Goal: Find specific page/section

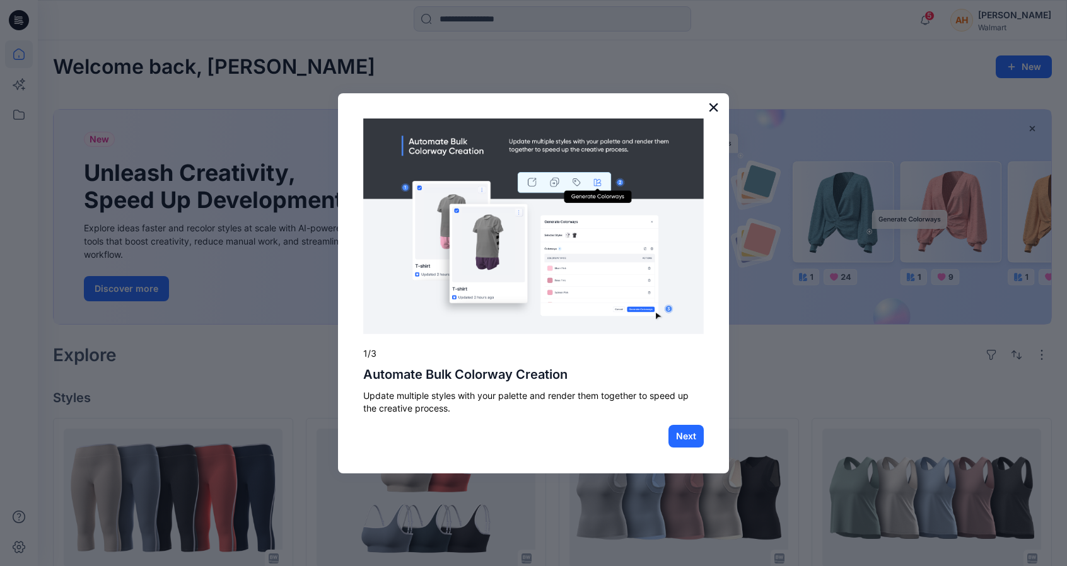
click at [714, 112] on button "×" at bounding box center [714, 107] width 12 height 20
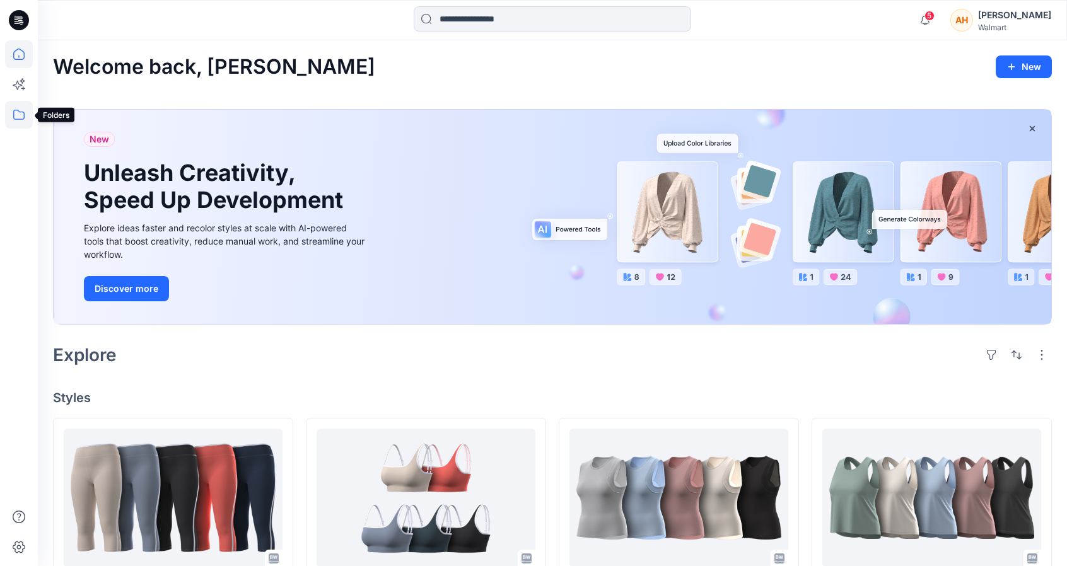
click at [25, 117] on icon at bounding box center [19, 115] width 28 height 28
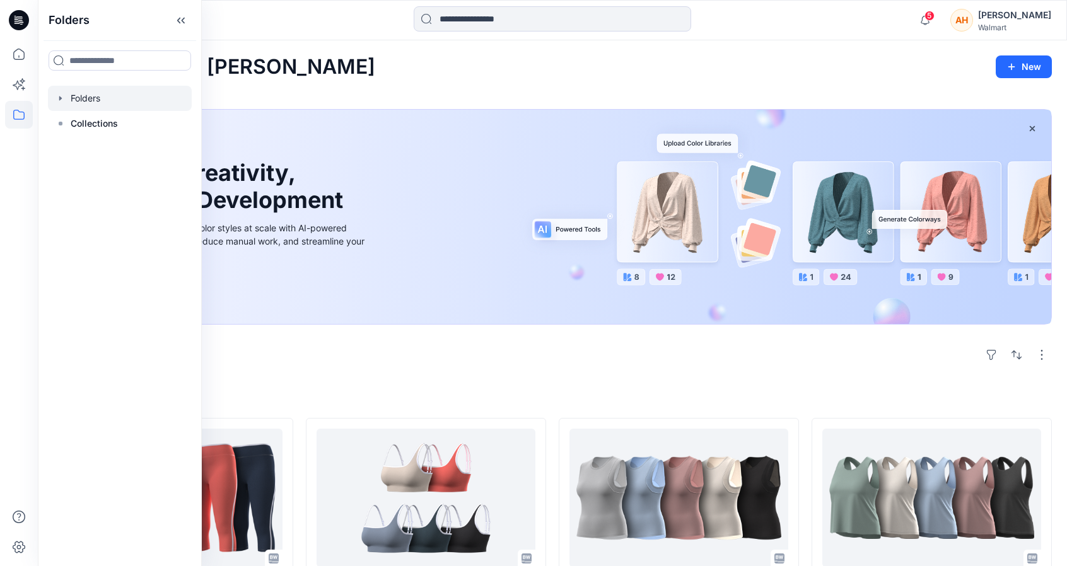
click at [59, 94] on icon "button" at bounding box center [60, 98] width 10 height 10
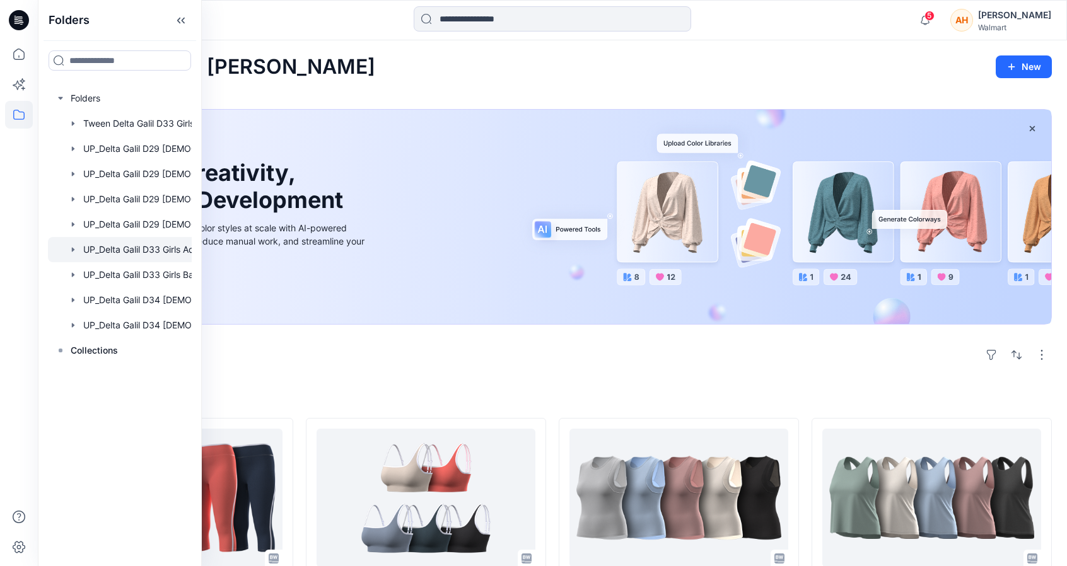
click at [119, 254] on div at bounding box center [136, 249] width 177 height 25
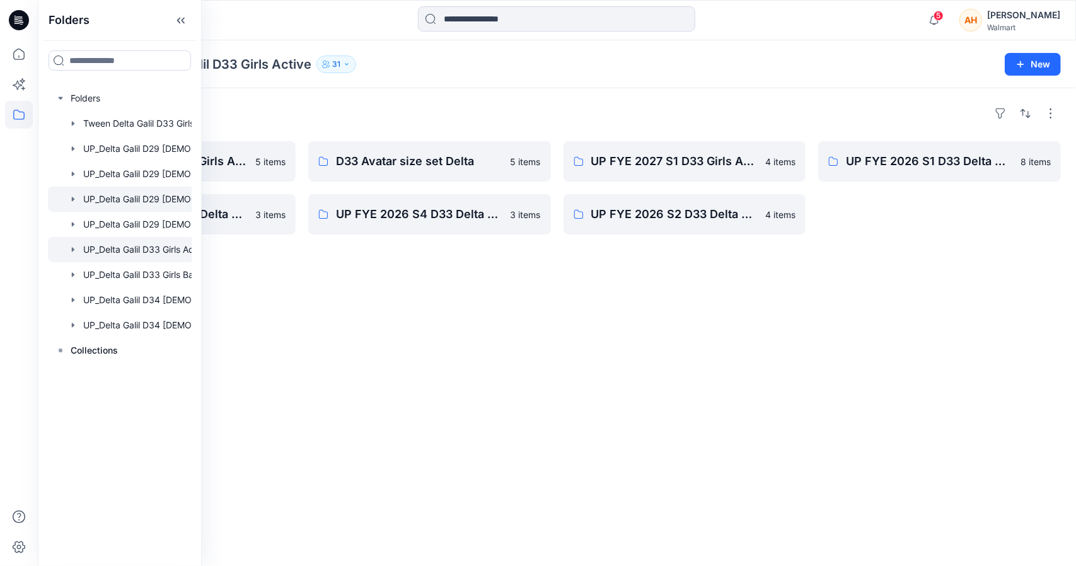
click at [124, 193] on div at bounding box center [136, 199] width 177 height 25
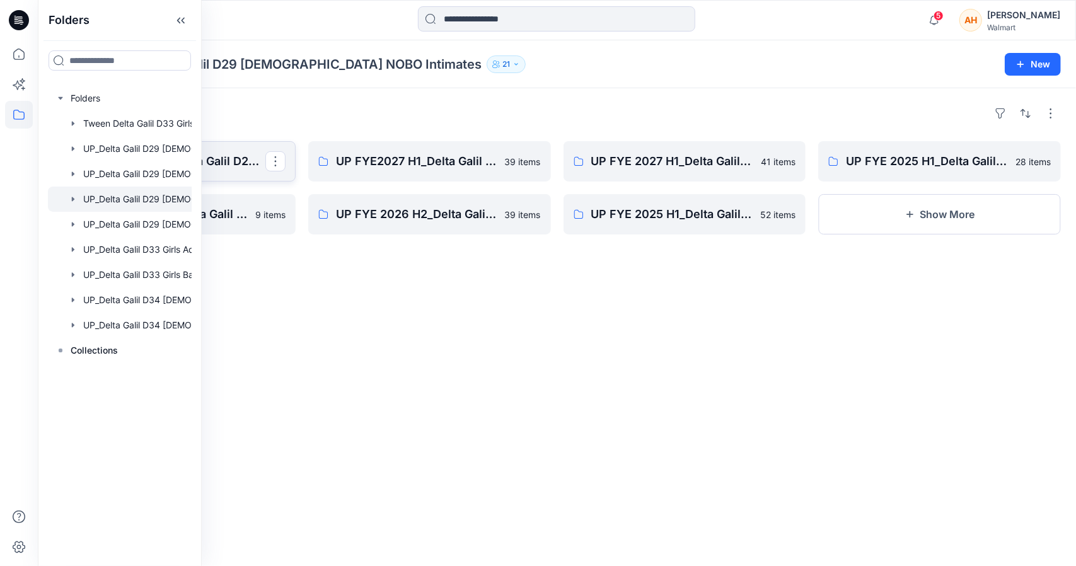
click at [245, 154] on p "UP FYE 2027 H1_Delta Galil D29 [DEMOGRAPHIC_DATA] NOBO Wall" at bounding box center [173, 162] width 185 height 18
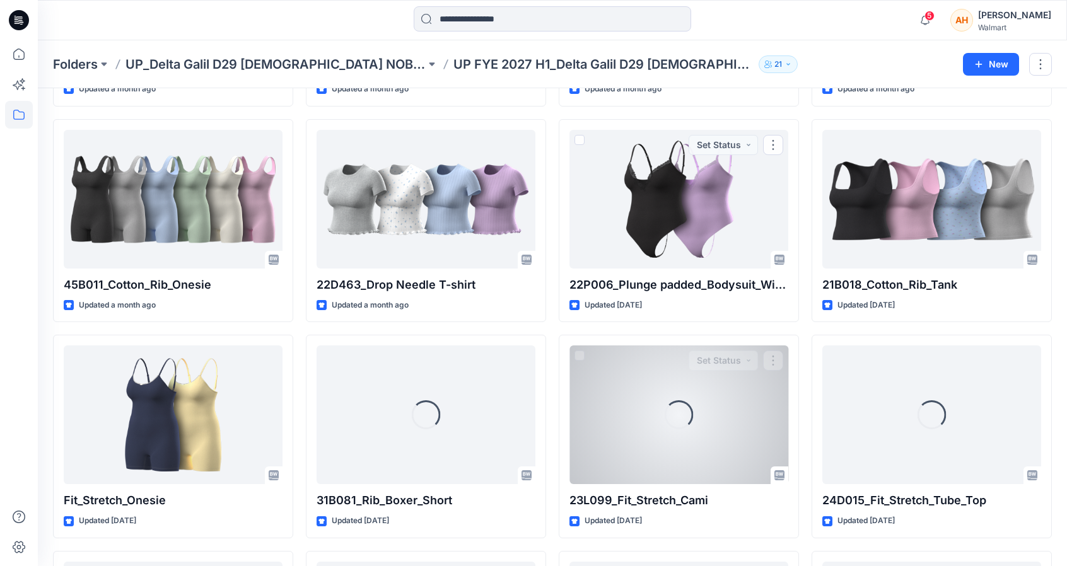
scroll to position [1168, 0]
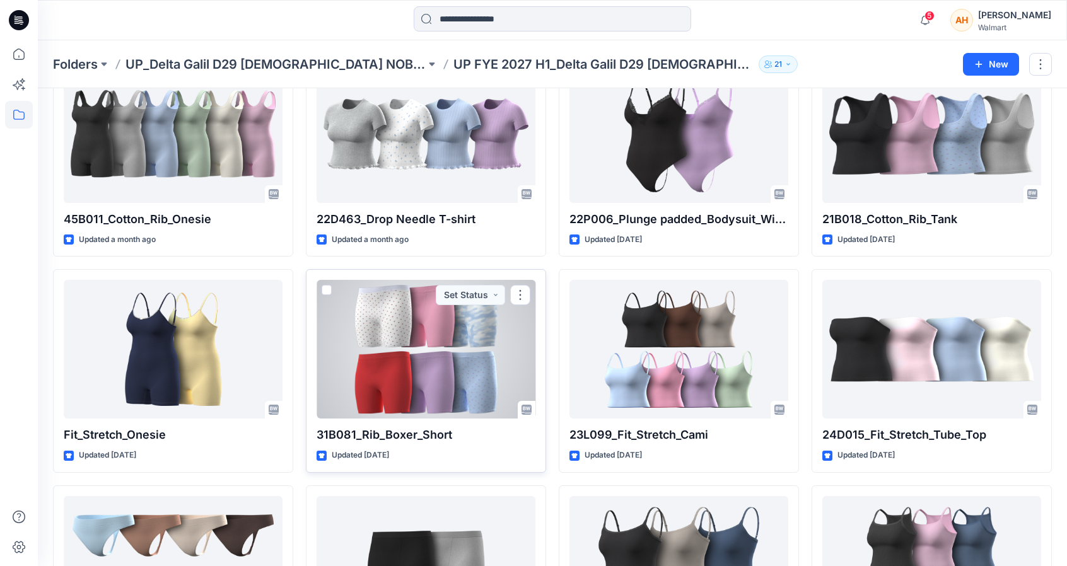
click at [477, 351] on div at bounding box center [426, 349] width 219 height 139
